Goal: Information Seeking & Learning: Check status

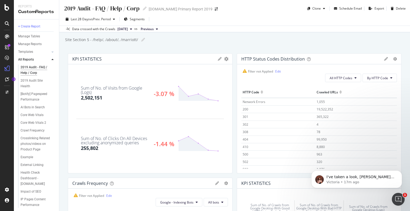
scroll to position [551, 0]
click at [370, 178] on p "I've taken a look, Rini, and it looks like we have not been receiving the log f…" at bounding box center [360, 177] width 69 height 5
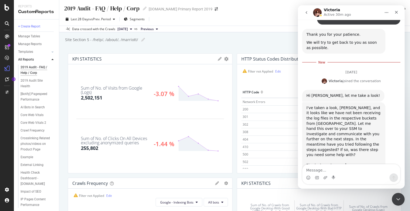
scroll to position [563, 0]
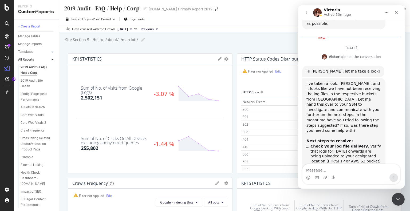
click at [371, 82] on div "I've taken a look, Rini, and it looks like we have not been receiving the log f…" at bounding box center [343, 112] width 75 height 63
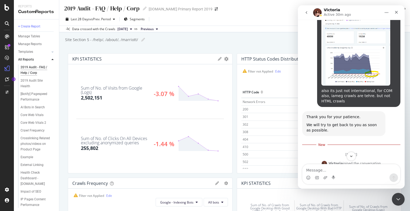
scroll to position [536, 0]
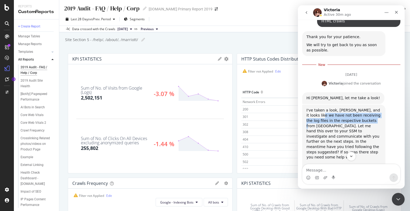
drag, startPoint x: 314, startPoint y: 74, endPoint x: 357, endPoint y: 80, distance: 43.1
click at [357, 108] on div "I've taken a look, Rini, and it looks like we have not been receiving the log f…" at bounding box center [343, 139] width 75 height 63
click at [354, 108] on div "I've taken a look, Rini, and it looks like we have not been receiving the log f…" at bounding box center [343, 139] width 75 height 63
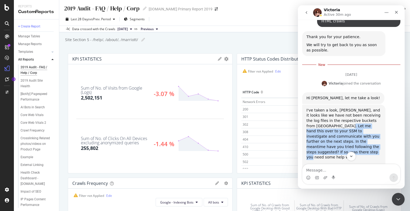
drag, startPoint x: 317, startPoint y: 85, endPoint x: 378, endPoint y: 104, distance: 64.2
click at [378, 108] on div "I've taken a look, Rini, and it looks like we have not been receiving the log f…" at bounding box center [343, 139] width 75 height 63
click at [340, 108] on div "I've taken a look, Rini, and it looks like we have not been receiving the log f…" at bounding box center [343, 139] width 75 height 63
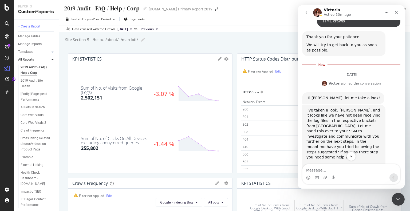
scroll to position [563, 0]
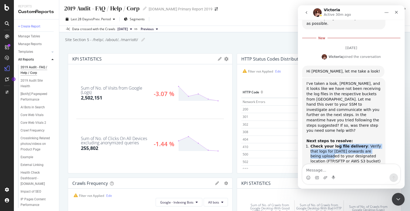
drag, startPoint x: 334, startPoint y: 94, endPoint x: 380, endPoint y: 98, distance: 46.1
click at [380, 144] on li "Check your log file delivery : Verify that logs for September 8th onwards are b…" at bounding box center [345, 154] width 71 height 20
click at [342, 144] on li "Check your log file delivery : Verify that logs for September 8th onwards are b…" at bounding box center [345, 154] width 71 height 20
drag, startPoint x: 313, startPoint y: 105, endPoint x: 372, endPoint y: 110, distance: 58.3
click at [372, 144] on li "Check your log file delivery : Verify that logs for September 8th onwards are b…" at bounding box center [345, 154] width 71 height 20
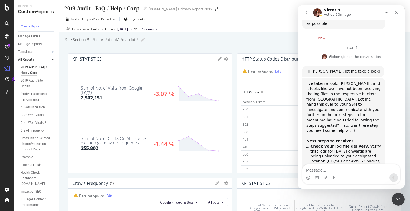
drag, startPoint x: 325, startPoint y: 115, endPoint x: 375, endPoint y: 125, distance: 50.6
click at [375, 165] on li "Review file formats : Ensure log files follow the required naming convention an…" at bounding box center [345, 175] width 71 height 20
drag, startPoint x: 326, startPoint y: 132, endPoint x: 351, endPoint y: 145, distance: 28.5
click at [351, 186] on li "Monitor the Logfiles Explorer : Navigate to LogAnalyzer > Logfiles Explorer to …" at bounding box center [345, 196] width 71 height 20
drag, startPoint x: 307, startPoint y: 12, endPoint x: 614, endPoint y: 215, distance: 368.9
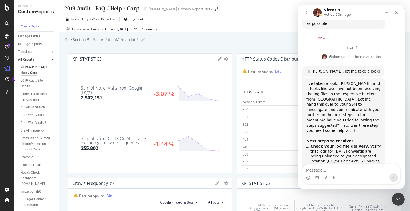
click at [307, 12] on icon "go back" at bounding box center [306, 12] width 4 height 4
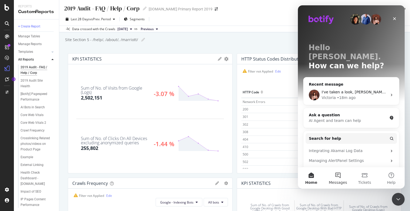
click at [342, 179] on button "Messages" at bounding box center [338, 177] width 27 height 21
click at [338, 183] on span "Messages" at bounding box center [338, 183] width 21 height 4
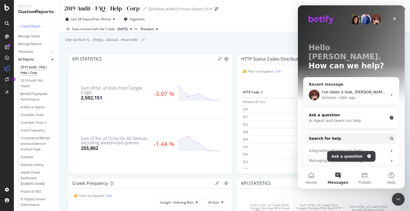
click at [391, 94] on icon "Intercom messenger" at bounding box center [391, 95] width 1 height 2
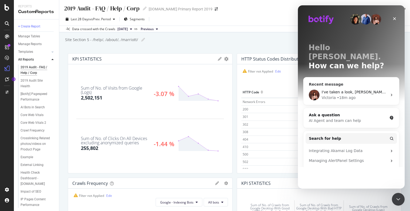
click at [348, 89] on div "I've taken a look, Rini, and it looks like we have not been receiving the log f…" at bounding box center [355, 94] width 66 height 11
click at [395, 198] on icon "Close Intercom Messenger" at bounding box center [397, 198] width 6 height 6
click at [396, 198] on icon "Open Intercom Messenger" at bounding box center [397, 198] width 9 height 9
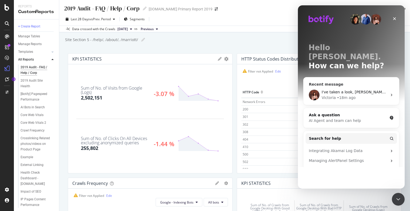
click at [385, 85] on div "I've taken a look, Rini, and it looks like we have not been receiving the log f…" at bounding box center [351, 95] width 96 height 20
click at [372, 95] on div "Victoria • 18m ago" at bounding box center [355, 98] width 66 height 6
drag, startPoint x: 394, startPoint y: 18, endPoint x: 307, endPoint y: 9, distance: 86.9
click at [394, 18] on icon "Close" at bounding box center [394, 18] width 3 height 3
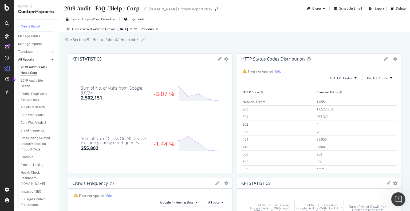
click at [399, 196] on icon "Open Intercom Messenger" at bounding box center [397, 198] width 9 height 9
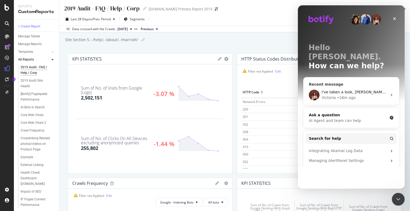
click at [344, 95] on div "• 18m ago" at bounding box center [346, 98] width 19 height 6
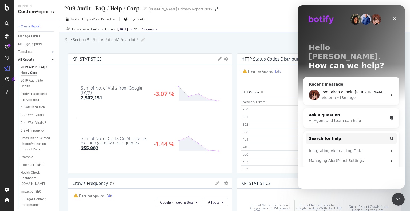
click at [347, 95] on div "• 18m ago" at bounding box center [346, 98] width 19 height 6
click at [332, 136] on span "Search for help" at bounding box center [325, 139] width 32 height 6
click at [365, 118] on div "AI Agent and team can help" at bounding box center [348, 121] width 78 height 6
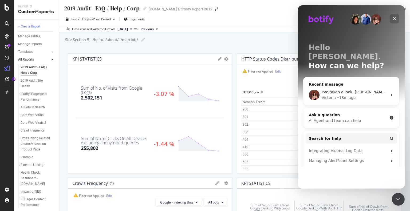
click at [395, 19] on icon "Close" at bounding box center [394, 18] width 3 height 3
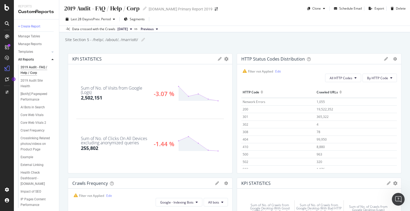
drag, startPoint x: 235, startPoint y: 94, endPoint x: 93, endPoint y: 137, distance: 148.3
click at [90, 211] on html "Reports CustomReports + Create Report Manage Tables Manage Reports Templates AI…" at bounding box center [205, 105] width 410 height 211
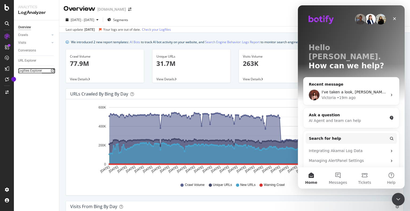
click at [28, 70] on div "Logfiles Explorer" at bounding box center [30, 71] width 24 height 6
click at [346, 95] on div "• 20m ago" at bounding box center [346, 98] width 19 height 6
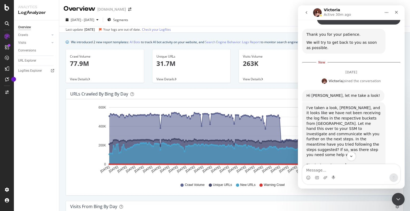
scroll to position [563, 0]
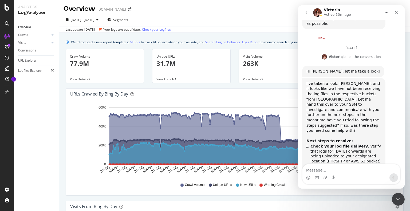
drag, startPoint x: 334, startPoint y: 95, endPoint x: 373, endPoint y: 111, distance: 41.9
click at [373, 144] on li "Check your log file delivery : Verify that logs for September 8th onwards are b…" at bounding box center [345, 154] width 71 height 20
click at [337, 144] on li "Check your log file delivery : Verify that logs for September 8th onwards are b…" at bounding box center [345, 154] width 71 height 20
drag, startPoint x: 321, startPoint y: 110, endPoint x: 361, endPoint y: 109, distance: 40.0
click at [361, 144] on li "Check your log file delivery : Verify that logs for September 8th onwards are b…" at bounding box center [345, 154] width 71 height 20
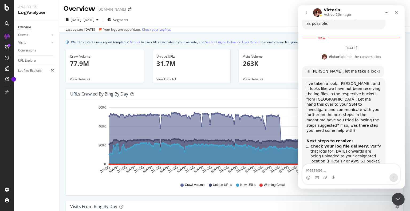
click at [333, 165] on li "Review file formats : Ensure log files follow the required naming convention an…" at bounding box center [345, 175] width 71 height 20
drag, startPoint x: 345, startPoint y: 116, endPoint x: 382, endPoint y: 127, distance: 39.1
click at [382, 127] on div "I've taken a look, Rini, and it looks like we have not been receiving the log f…" at bounding box center [343, 143] width 83 height 131
drag, startPoint x: 360, startPoint y: 133, endPoint x: 361, endPoint y: 145, distance: 12.1
click at [361, 186] on li "Monitor the Logfiles Explorer : Navigate to LogAnalyzer > Logfiles Explorer to …" at bounding box center [345, 196] width 71 height 20
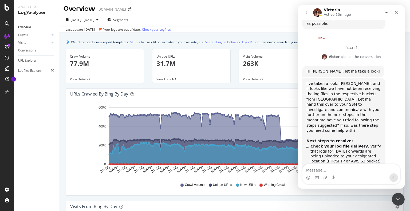
scroll to position [483, 0]
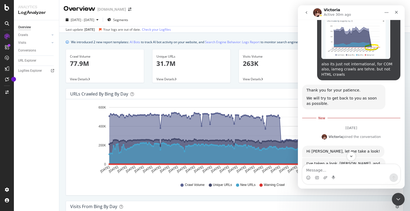
click at [307, 14] on icon "go back" at bounding box center [306, 12] width 4 height 4
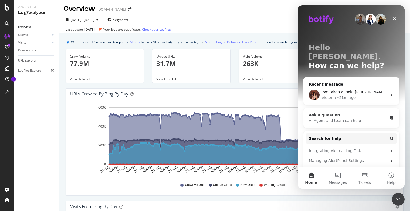
scroll to position [53, 0]
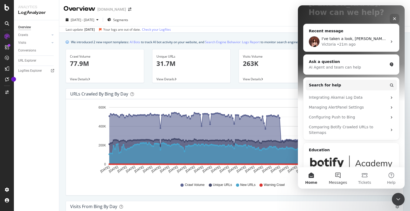
click at [340, 174] on button "Messages" at bounding box center [338, 177] width 27 height 21
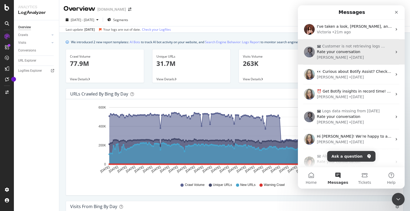
click at [349, 56] on div "• 2w ago" at bounding box center [356, 58] width 15 height 6
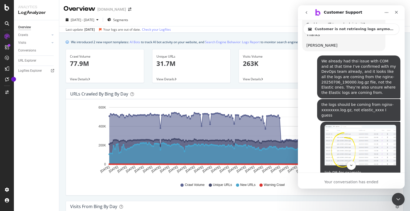
scroll to position [1097, 0]
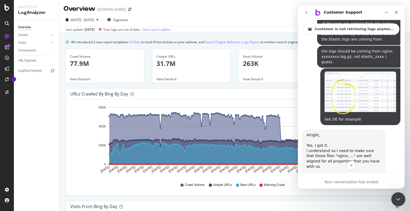
click at [399, 200] on icon "Close Intercom Messenger" at bounding box center [397, 198] width 6 height 6
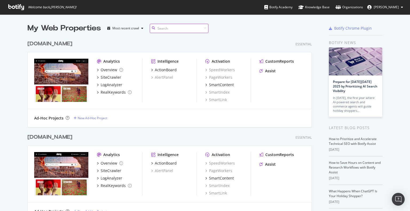
scroll to position [502, 285]
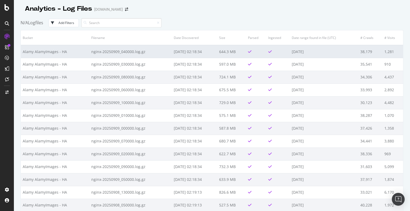
click at [98, 53] on td "nginx-20250909_040000.log.gz" at bounding box center [130, 51] width 83 height 13
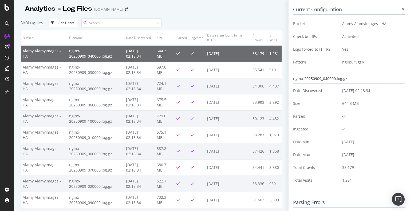
click at [98, 24] on input at bounding box center [121, 22] width 80 height 9
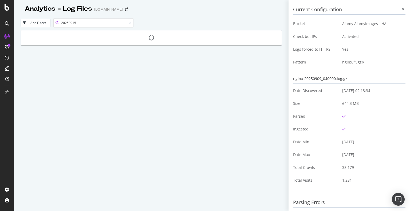
type input "20250915"
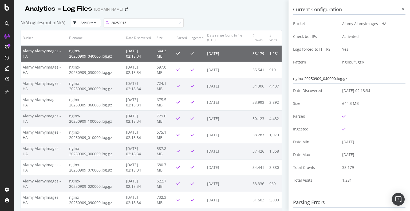
click at [141, 26] on input "20250915" at bounding box center [144, 22] width 80 height 9
drag, startPoint x: 140, startPoint y: 24, endPoint x: 100, endPoint y: 24, distance: 39.8
click at [100, 24] on div "N/A Logfiles (out of N/A ) Add Filters 20250915" at bounding box center [151, 22] width 261 height 15
click at [183, 20] on div "N/A Logfiles Add Filters" at bounding box center [151, 22] width 261 height 15
click at [402, 9] on icon at bounding box center [403, 9] width 2 height 3
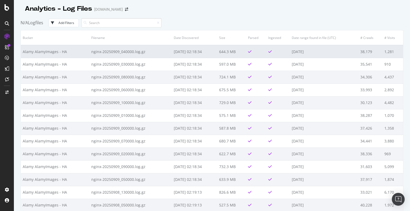
click at [237, 51] on td "644.3 MB" at bounding box center [231, 51] width 29 height 13
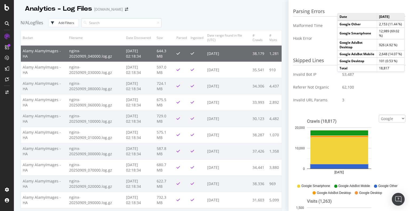
scroll to position [84, 0]
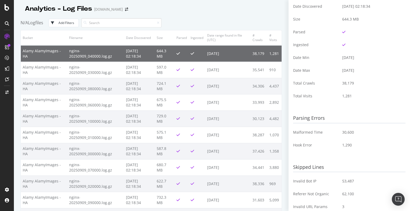
drag, startPoint x: 350, startPoint y: 58, endPoint x: 360, endPoint y: 58, distance: 9.6
click at [360, 58] on td "2025-09-09" at bounding box center [371, 57] width 67 height 13
drag, startPoint x: 336, startPoint y: 71, endPoint x: 365, endPoint y: 71, distance: 29.1
click at [365, 71] on tr "Date Max 2025-09-09" at bounding box center [349, 70] width 112 height 13
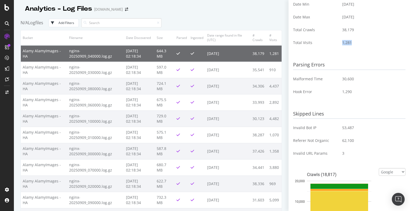
drag, startPoint x: 339, startPoint y: 44, endPoint x: 351, endPoint y: 42, distance: 12.6
click at [351, 42] on td "1,281" at bounding box center [371, 42] width 67 height 13
click at [298, 79] on td "Malformed Time" at bounding box center [315, 79] width 45 height 13
drag, startPoint x: 293, startPoint y: 79, endPoint x: 356, endPoint y: 78, distance: 62.7
click at [356, 78] on tr "Malformed Time 30,600" at bounding box center [349, 79] width 112 height 13
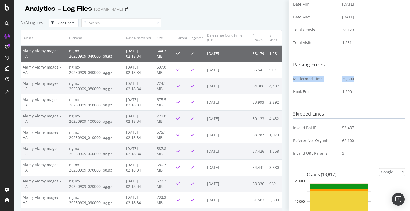
click at [356, 78] on div "30,600" at bounding box center [371, 78] width 59 height 5
click at [215, 15] on div at bounding box center [151, 14] width 261 height 2
click at [235, 22] on div "N/A Logfiles Add Filters" at bounding box center [151, 22] width 261 height 15
click at [255, 22] on div "N/A Logfiles Add Filters" at bounding box center [151, 22] width 261 height 15
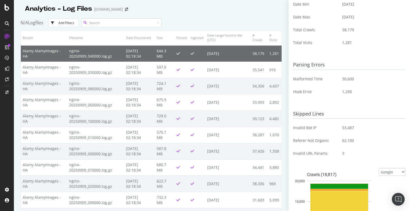
click at [105, 22] on input at bounding box center [121, 22] width 80 height 9
click at [179, 19] on div "N/A Logfiles Add Filters" at bounding box center [151, 22] width 261 height 15
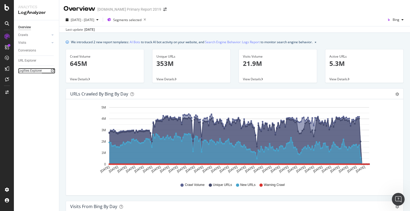
click at [30, 71] on div "Logfiles Explorer" at bounding box center [30, 71] width 24 height 6
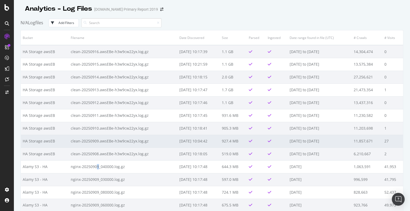
click at [95, 165] on td "nginx-20250909_040000.log.gz" at bounding box center [123, 166] width 109 height 13
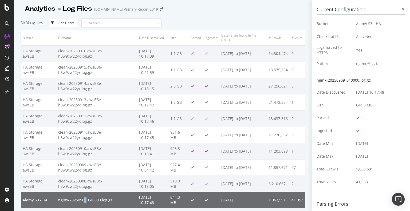
drag, startPoint x: 354, startPoint y: 92, endPoint x: 385, endPoint y: 92, distance: 30.2
click at [385, 92] on td "2025-09-10 10:17:48" at bounding box center [378, 92] width 53 height 13
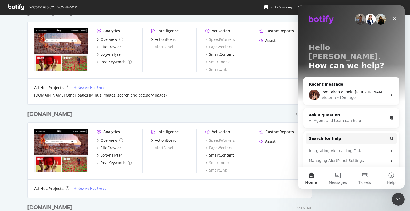
scroll to position [231, 0]
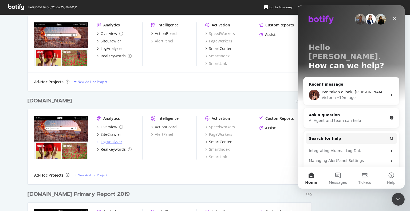
click at [108, 141] on div "LogAnalyzer" at bounding box center [112, 141] width 22 height 5
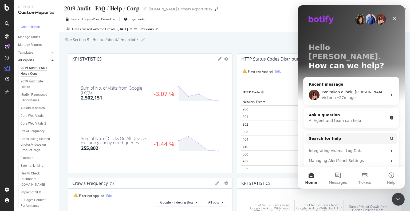
scroll to position [64, 0]
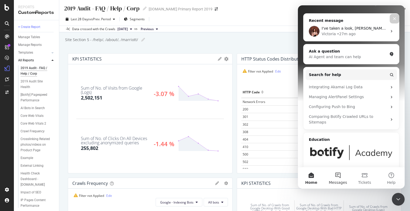
click at [333, 180] on button "Messages" at bounding box center [338, 177] width 27 height 21
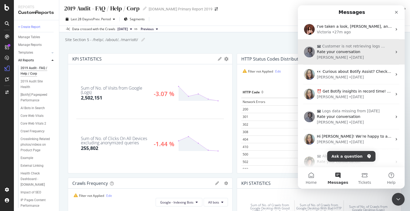
click at [351, 54] on span "Rate your conversation" at bounding box center [339, 52] width 44 height 4
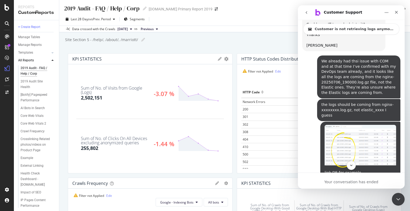
scroll to position [964, 0]
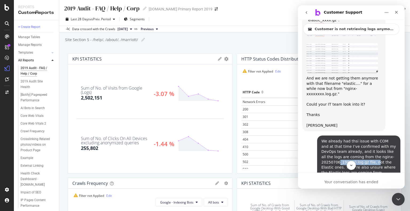
drag, startPoint x: 335, startPoint y: 103, endPoint x: 369, endPoint y: 103, distance: 34.2
click at [369, 139] on div "We already had thsi issue with COM and at that time I’ve confirmed with my DevO…" at bounding box center [358, 157] width 75 height 37
click at [358, 139] on div "We already had thsi issue with COM and at that time I’ve confirmed with my DevO…" at bounding box center [358, 157] width 75 height 37
drag, startPoint x: 350, startPoint y: 104, endPoint x: 375, endPoint y: 110, distance: 26.2
click at [375, 139] on div "We already had thsi issue with COM and at that time I’ve confirmed with my DevO…" at bounding box center [358, 157] width 75 height 37
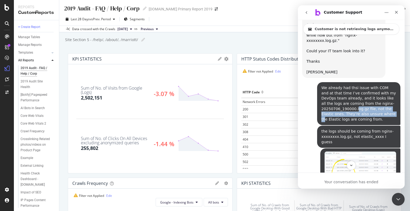
scroll to position [1044, 0]
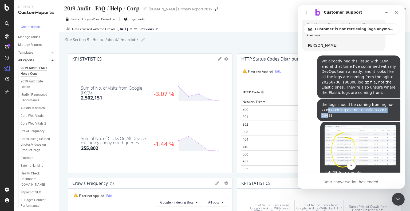
drag, startPoint x: 324, startPoint y: 51, endPoint x: 379, endPoint y: 52, distance: 55.0
click at [379, 102] on div "the logs should be coming from nginx-xxxxxxxx.log.gz, not elastic_xxxx I guess" at bounding box center [358, 110] width 75 height 16
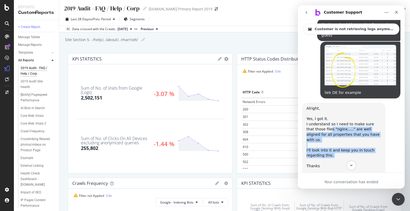
drag, startPoint x: 321, startPoint y: 69, endPoint x: 328, endPoint y: 95, distance: 27.7
click at [328, 106] on div "Alright, Yes, I got it. I understand so I need to make sure that those files "n…" at bounding box center [343, 140] width 75 height 68
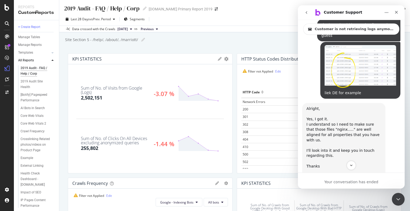
click at [314, 106] on div "Alright, Yes, I got it. I understand so I need to make sure that those files "n…" at bounding box center [343, 140] width 75 height 68
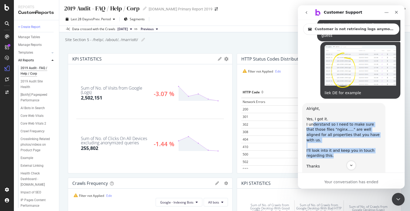
drag, startPoint x: 314, startPoint y: 63, endPoint x: 334, endPoint y: 88, distance: 31.8
click at [334, 106] on div "Alright, Yes, I got it. I understand so I need to make sure that those files "n…" at bounding box center [343, 140] width 75 height 68
click at [336, 106] on div "Alright, Yes, I got it. I understand so I need to make sure that those files "n…" at bounding box center [343, 140] width 75 height 68
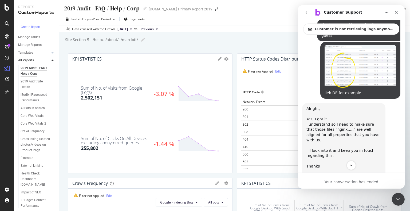
scroll to position [1071, 0]
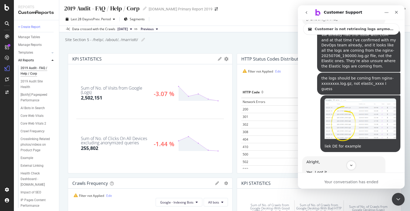
drag, startPoint x: 307, startPoint y: 120, endPoint x: 379, endPoint y: 127, distance: 71.8
click at [379, 160] on div "Alright, Yes, I got it. I understand so I need to make sure that those files "n…" at bounding box center [343, 194] width 75 height 68
drag, startPoint x: 315, startPoint y: 136, endPoint x: 323, endPoint y: 145, distance: 11.5
click at [323, 160] on div "Alright, Yes, I got it. I understand so I need to make sure that those files "n…" at bounding box center [343, 194] width 75 height 68
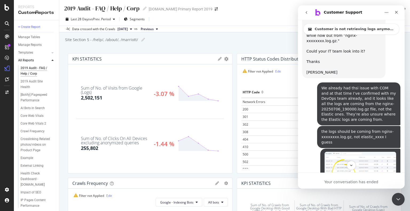
scroll to position [991, 0]
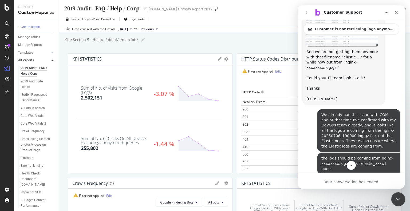
click at [398, 202] on icon "Close Intercom Messenger" at bounding box center [397, 198] width 6 height 6
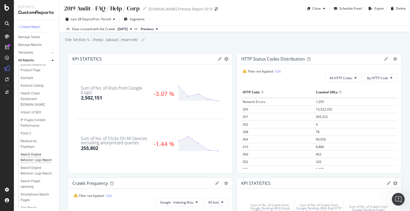
scroll to position [133, 0]
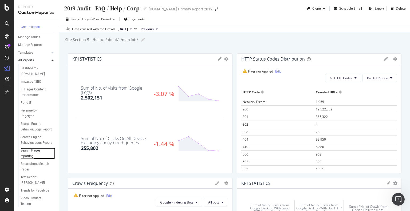
click at [37, 148] on div "Search Pages reporting" at bounding box center [36, 153] width 30 height 11
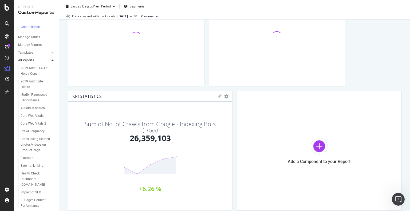
scroll to position [650, 0]
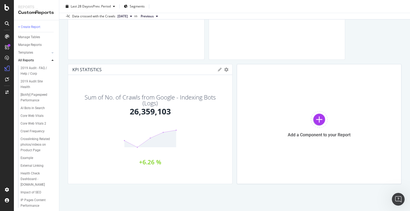
click at [218, 70] on icon at bounding box center [220, 70] width 4 height 4
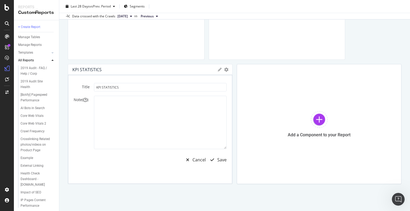
click at [218, 70] on icon at bounding box center [220, 70] width 4 height 4
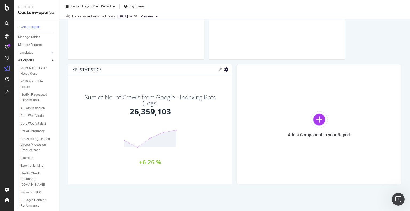
click at [224, 70] on icon "gear" at bounding box center [226, 70] width 4 height 4
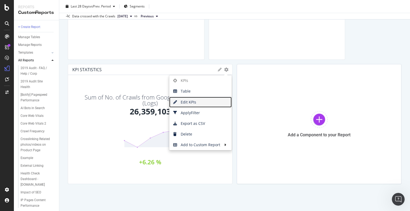
click at [185, 102] on span "Edit KPIs" at bounding box center [200, 102] width 62 height 8
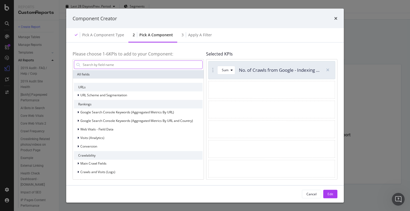
drag, startPoint x: 126, startPoint y: 66, endPoint x: 121, endPoint y: 64, distance: 5.9
click at [126, 66] on input "modal" at bounding box center [142, 65] width 120 height 8
click at [332, 19] on div "Component Creator" at bounding box center [205, 18] width 265 height 7
click at [337, 19] on icon "times" at bounding box center [335, 18] width 3 height 4
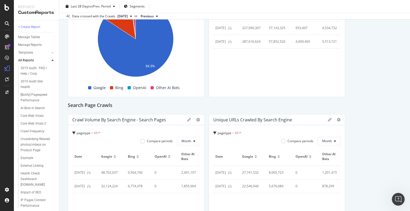
scroll to position [0, 0]
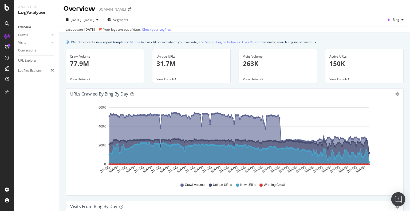
click at [400, 198] on img "Open Intercom Messenger" at bounding box center [398, 199] width 7 height 7
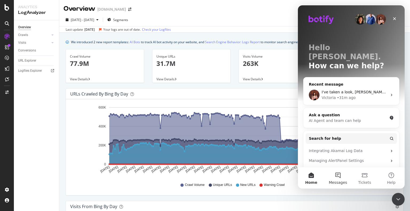
click at [336, 178] on button "Messages" at bounding box center [338, 177] width 27 height 21
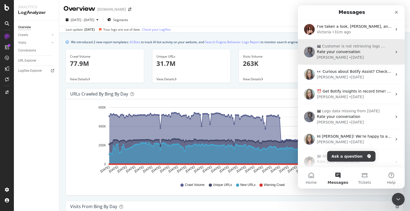
click at [329, 53] on span "Rate your conversation" at bounding box center [339, 52] width 44 height 4
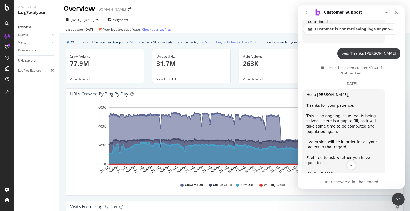
scroll to position [1338, 0]
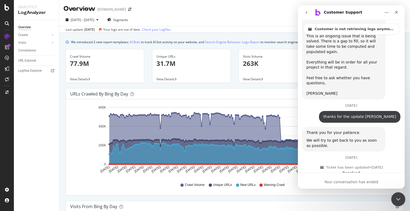
click at [400, 198] on icon "Close Intercom Messenger" at bounding box center [397, 198] width 6 height 6
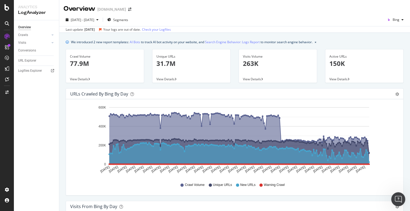
scroll to position [1, 0]
click at [70, 200] on div "URLs Crawled by Bing by day Area Table Hold CTRL while clicking to filter the r…" at bounding box center [235, 144] width 346 height 113
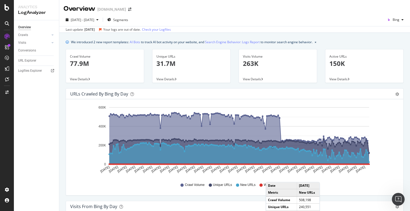
scroll to position [53, 0]
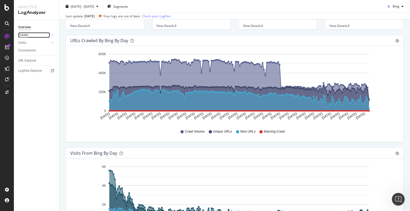
click at [23, 36] on div "Crawls" at bounding box center [23, 35] width 10 height 6
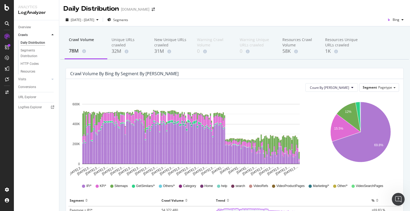
click at [282, 24] on div "[DATE] - [DATE] Segments Bing" at bounding box center [234, 20] width 351 height 11
